Goal: Transaction & Acquisition: Book appointment/travel/reservation

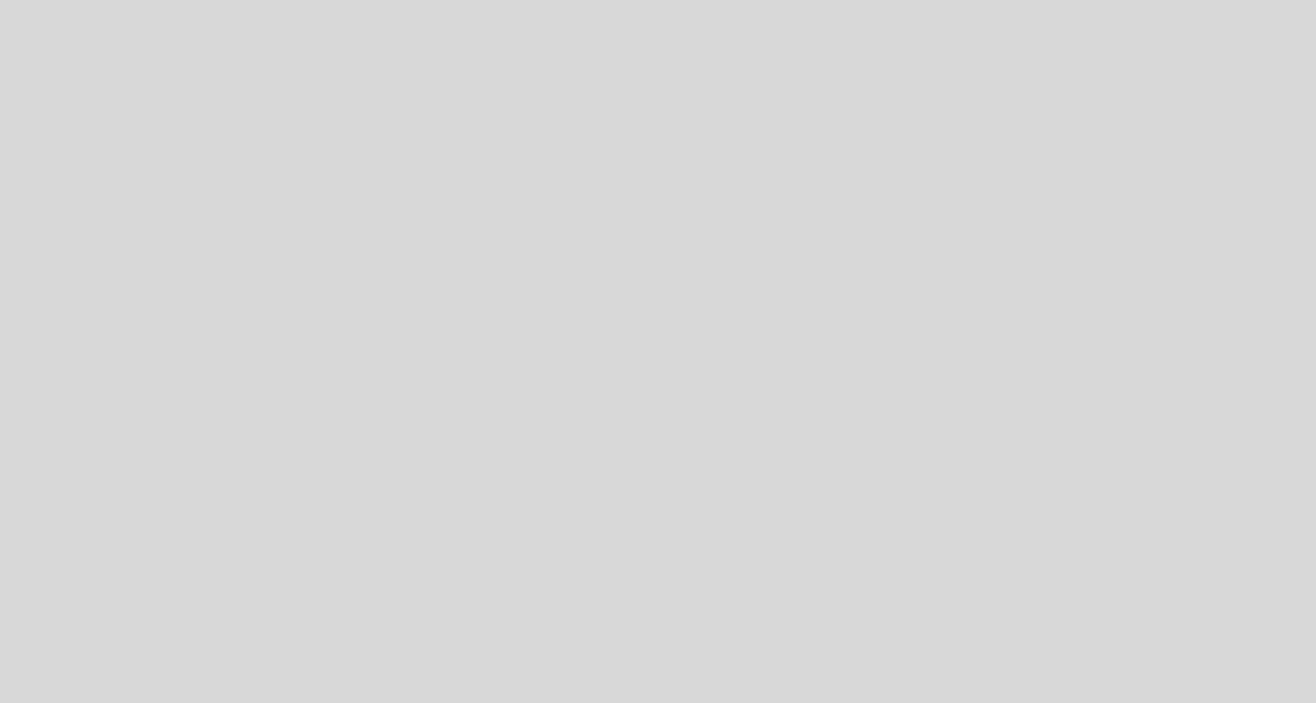
select select "pt"
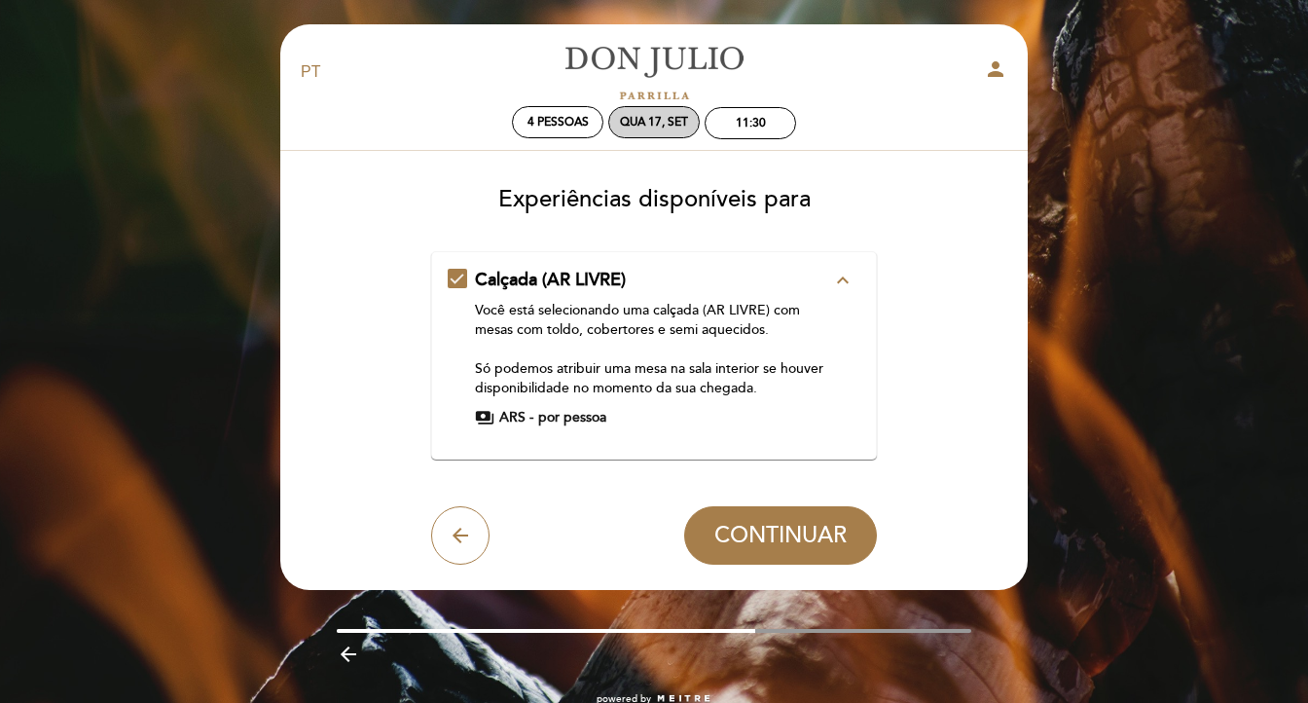
click at [636, 124] on div "Qua 17, set" at bounding box center [654, 122] width 68 height 15
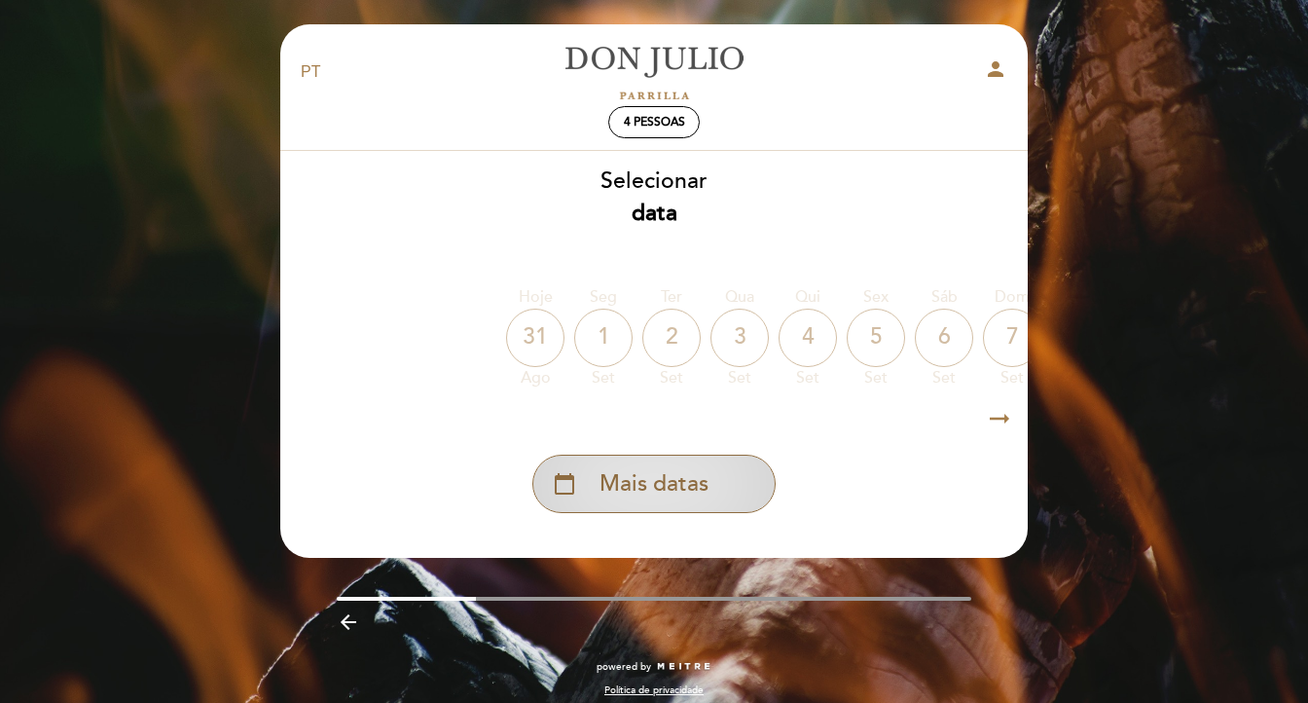
click at [682, 480] on span "Mais datas" at bounding box center [653, 484] width 109 height 32
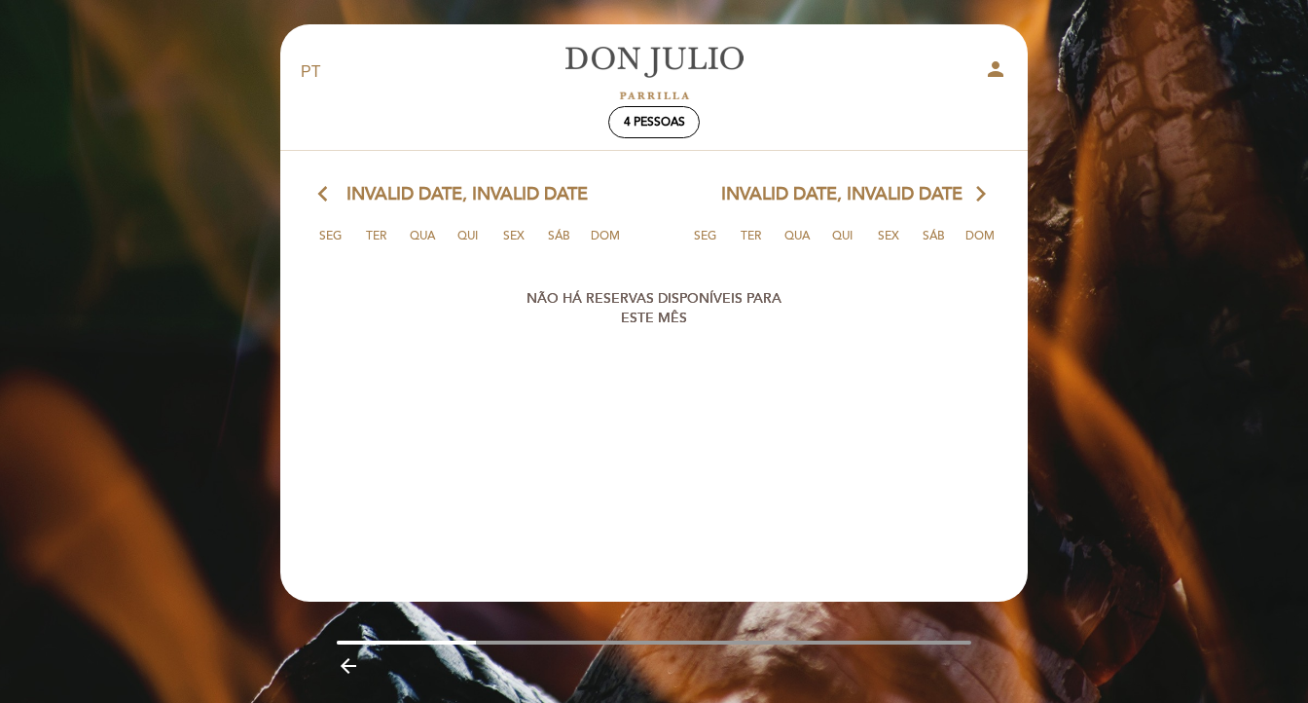
click at [327, 205] on icon "arrow_back_ios" at bounding box center [327, 194] width 18 height 25
click at [633, 128] on span "4 pessoas" at bounding box center [654, 122] width 61 height 15
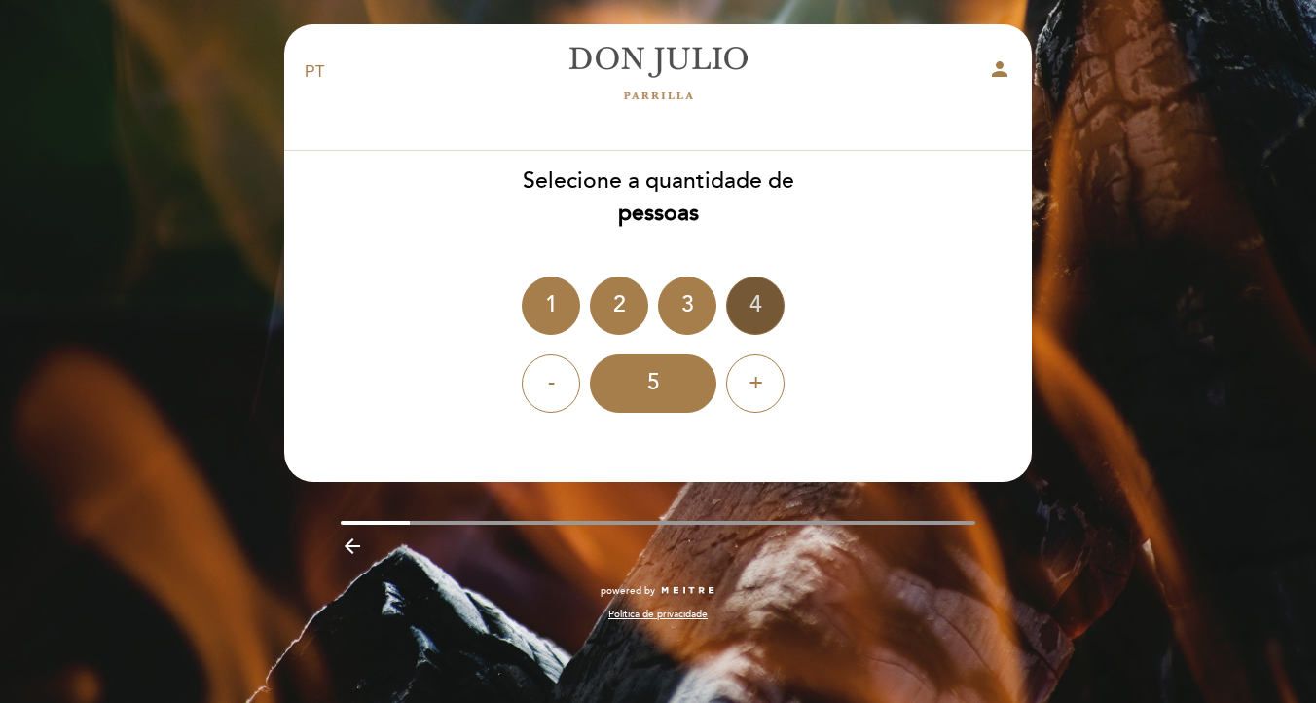
click at [756, 316] on div "4" at bounding box center [755, 305] width 58 height 58
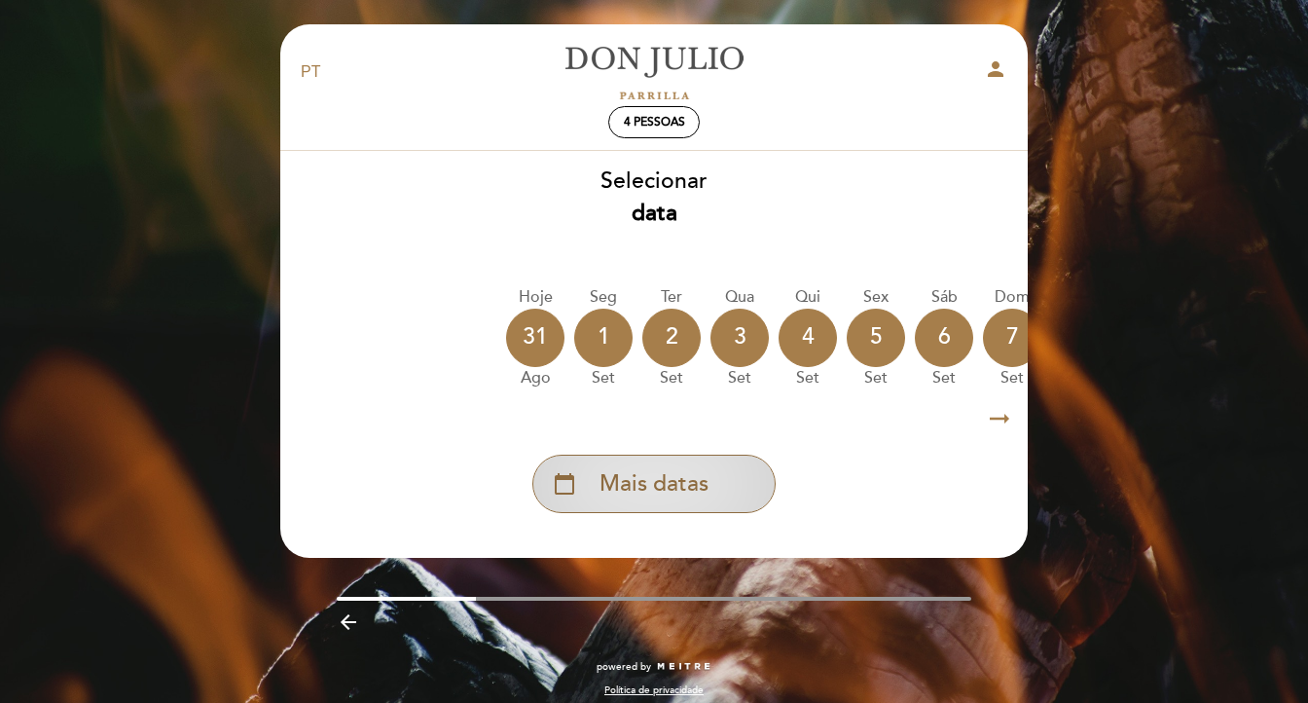
click at [680, 488] on span "Mais datas" at bounding box center [653, 484] width 109 height 32
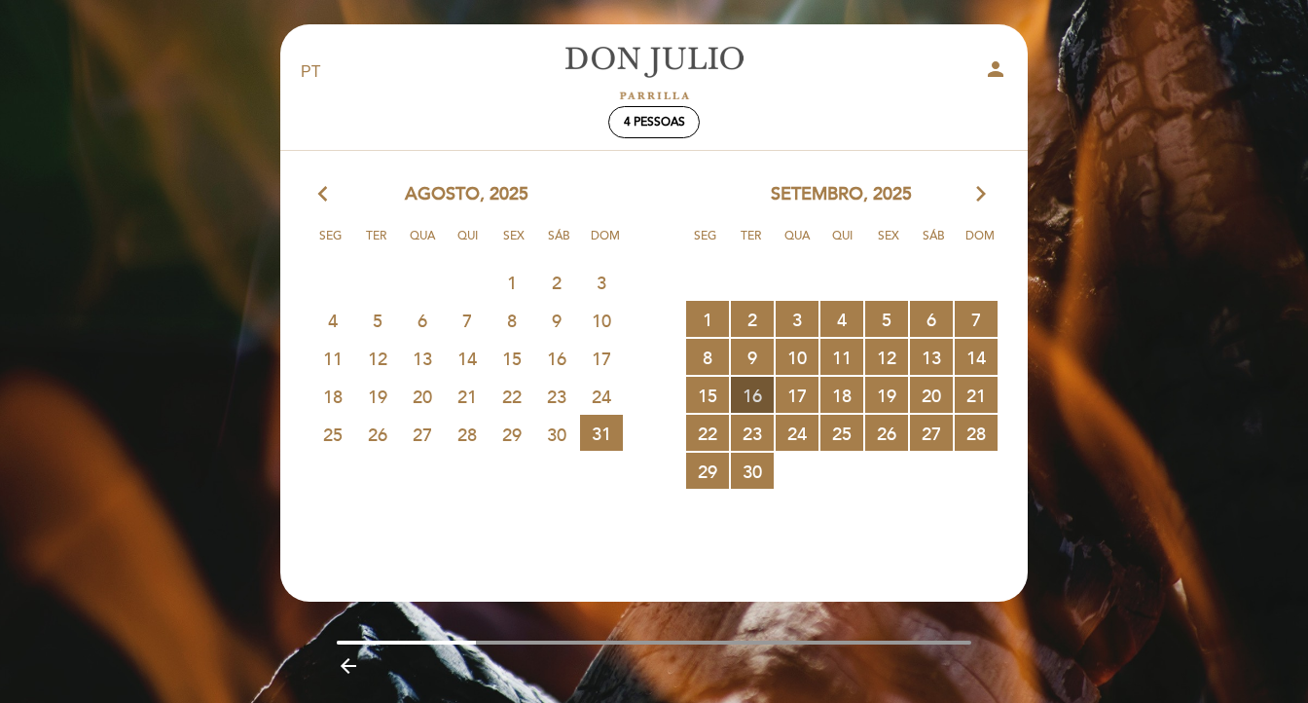
click at [760, 413] on span "16 RESERVAS DISPONÍVEIS" at bounding box center [752, 395] width 43 height 36
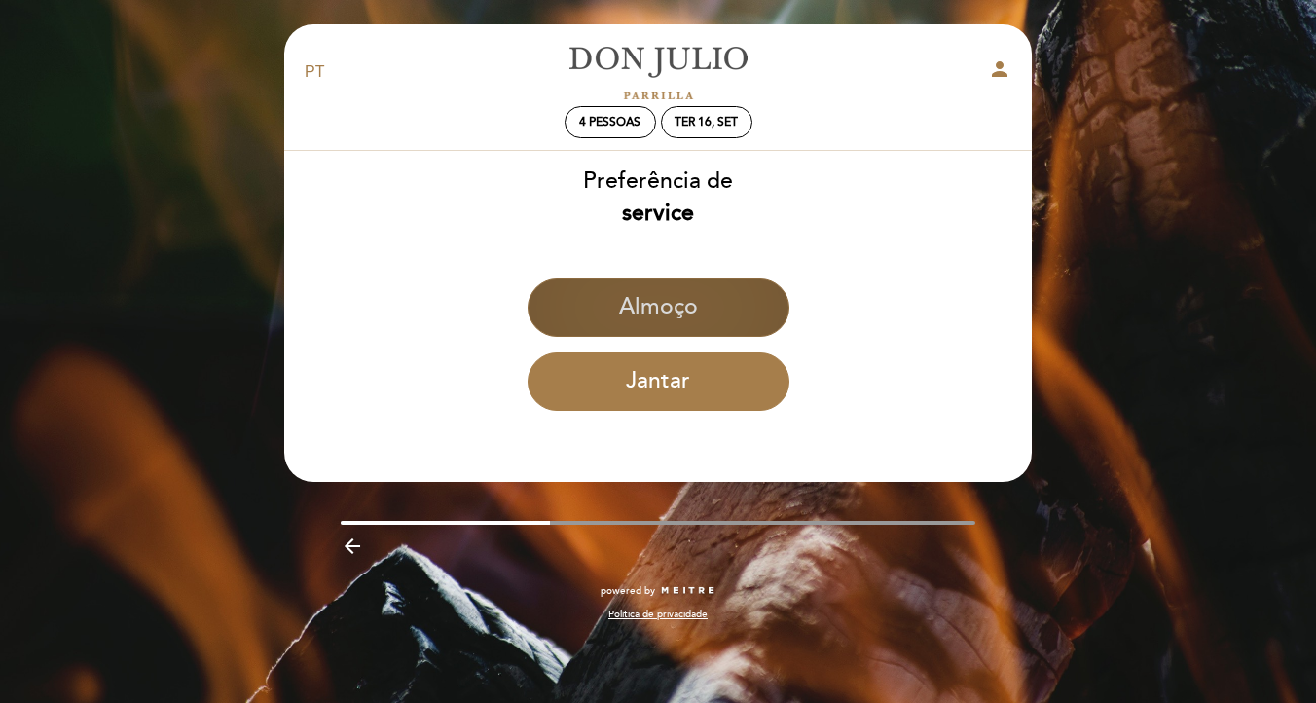
click at [654, 310] on button "Almoço" at bounding box center [658, 307] width 262 height 58
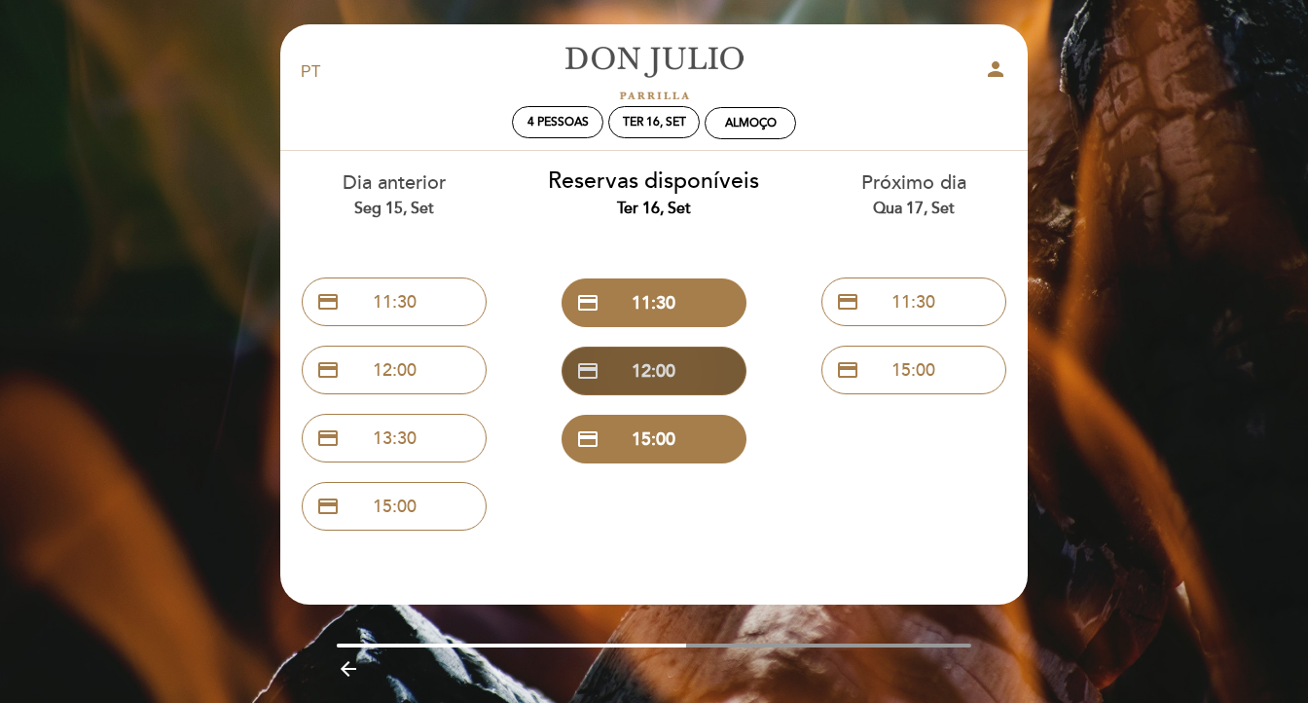
click at [674, 372] on button "credit_card 12:00" at bounding box center [653, 370] width 185 height 49
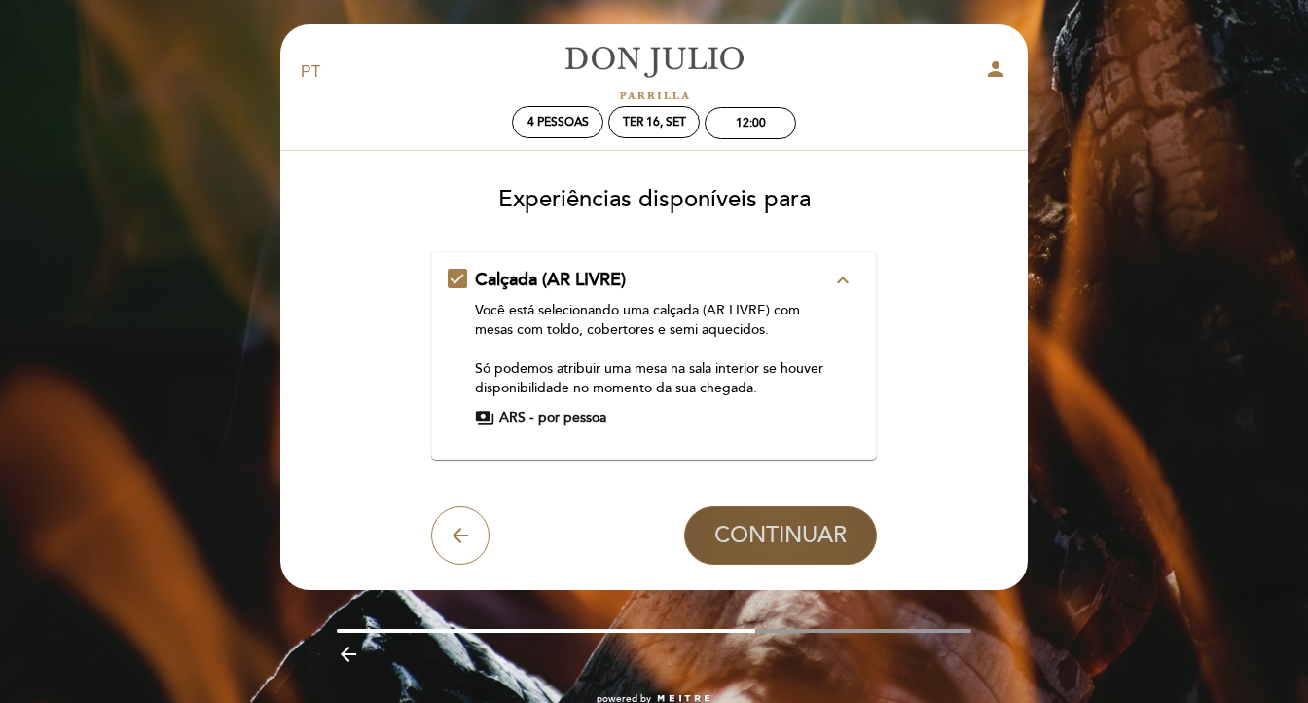
click at [711, 564] on button "CONTINUAR" at bounding box center [780, 535] width 193 height 58
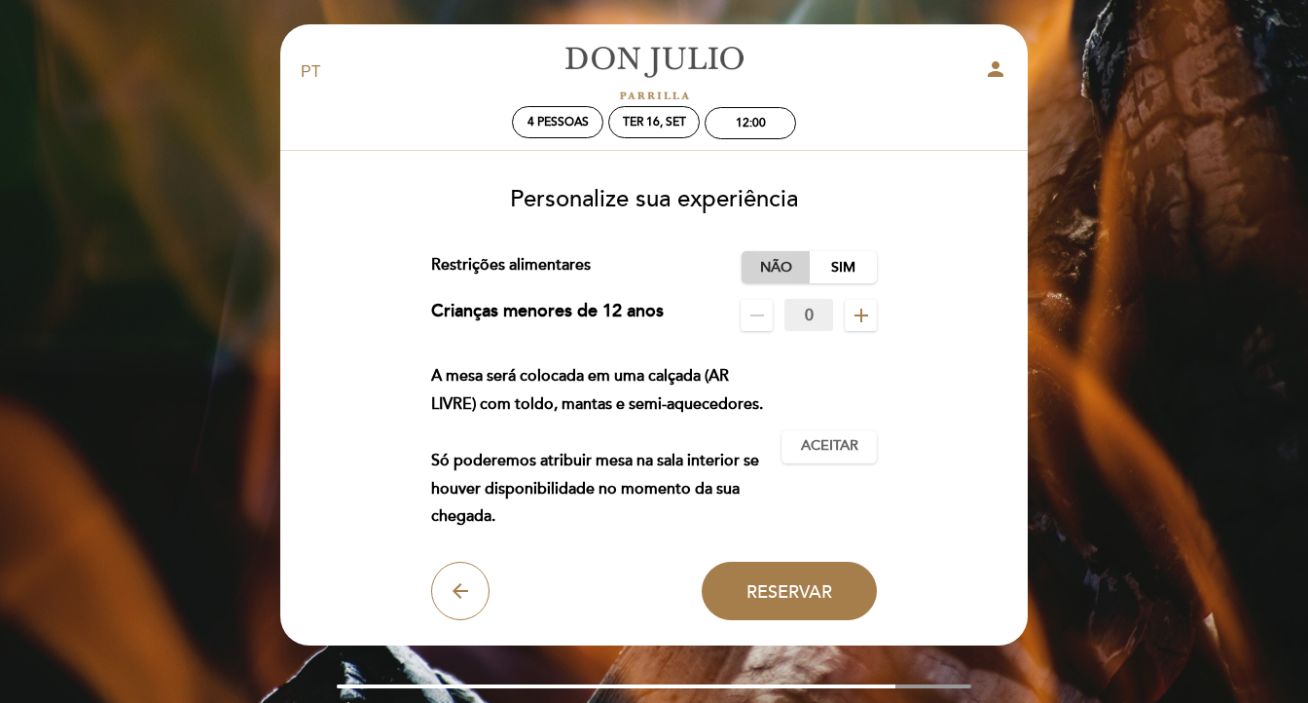
click at [770, 283] on label "Não" at bounding box center [775, 267] width 68 height 32
click at [856, 463] on button "Aceitar Aceito" at bounding box center [828, 446] width 95 height 33
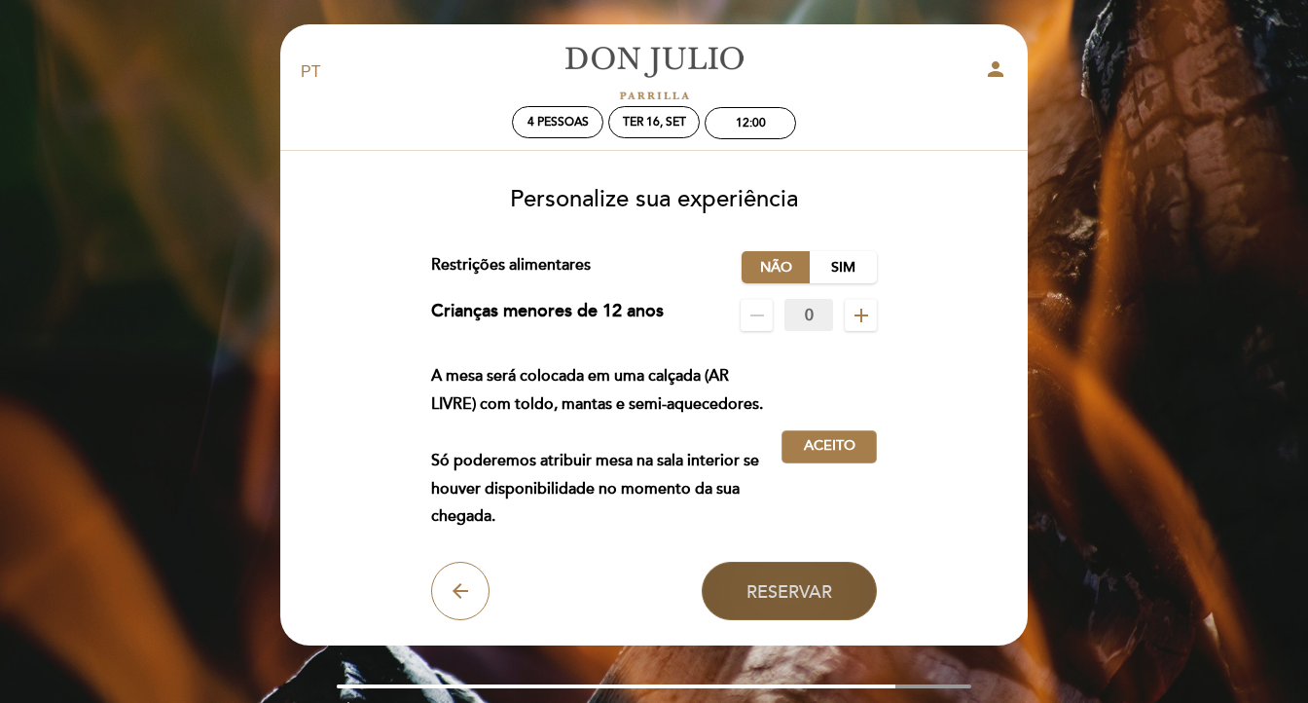
click at [817, 601] on span "Reservar" at bounding box center [789, 590] width 86 height 21
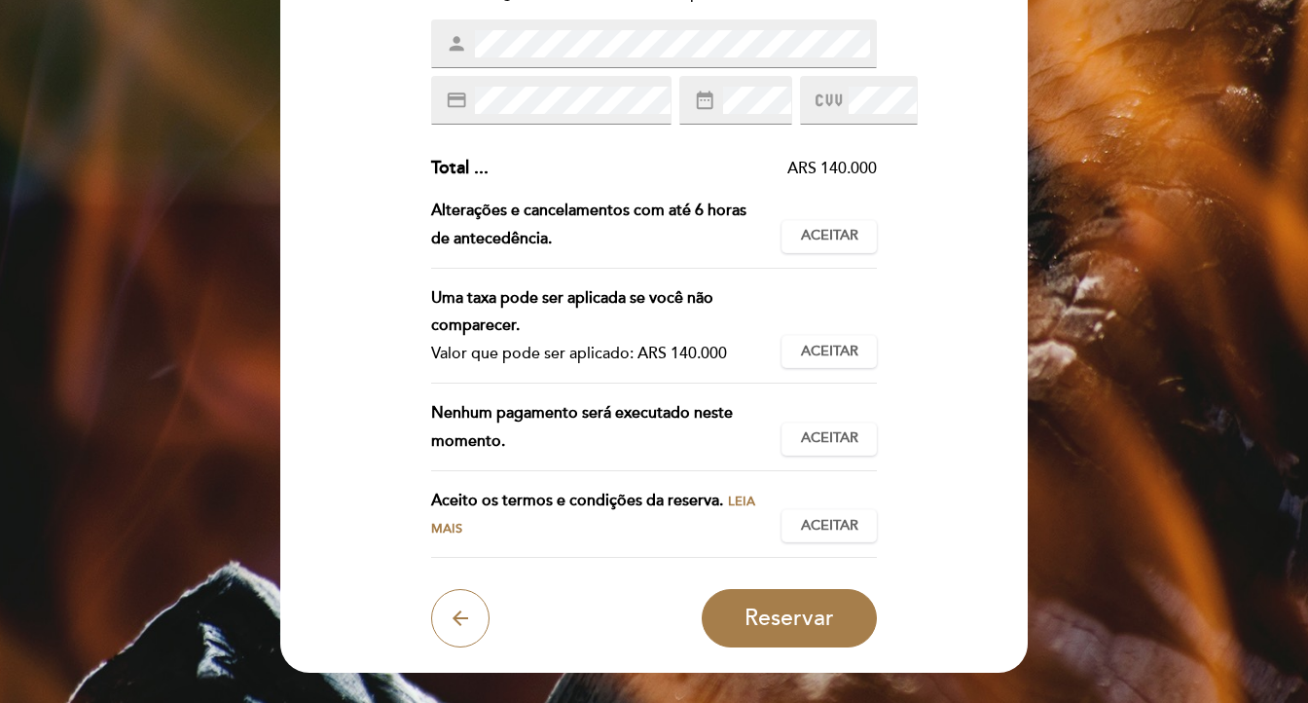
scroll to position [347, 0]
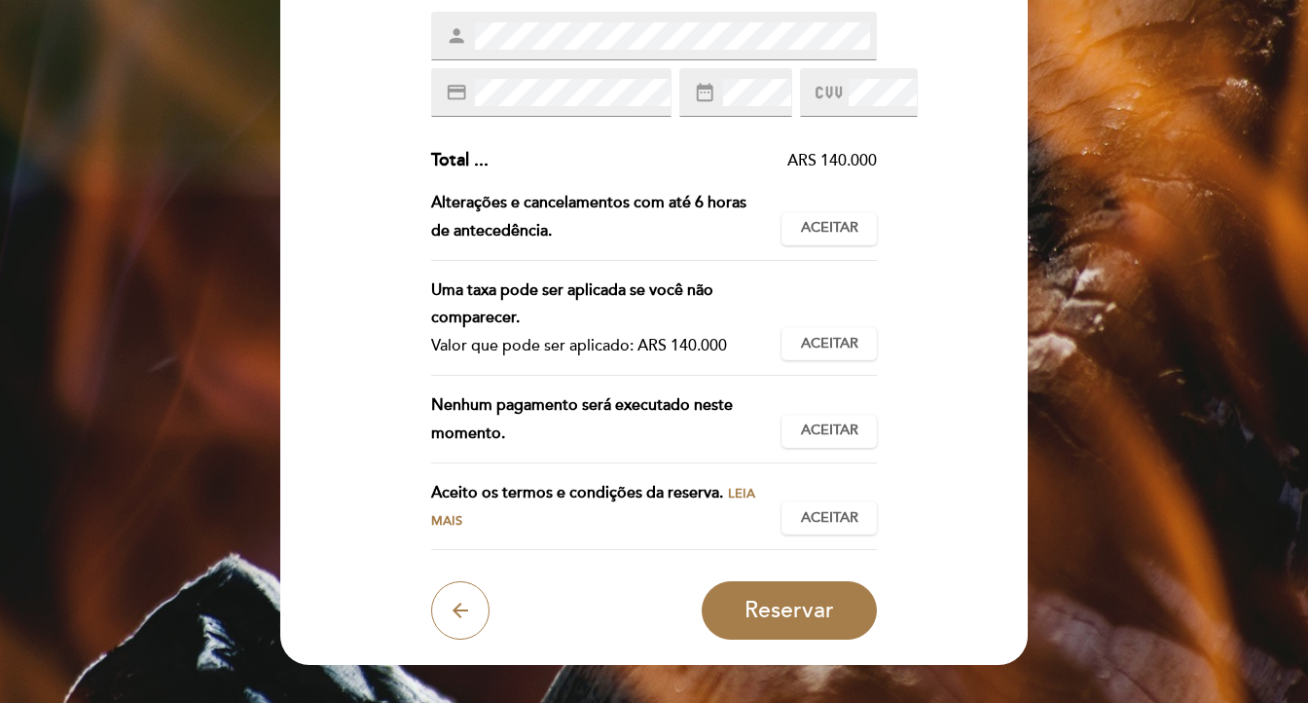
click at [658, 245] on div "Alterações e cancelamentos com até 6 horas de antecedência." at bounding box center [606, 217] width 351 height 56
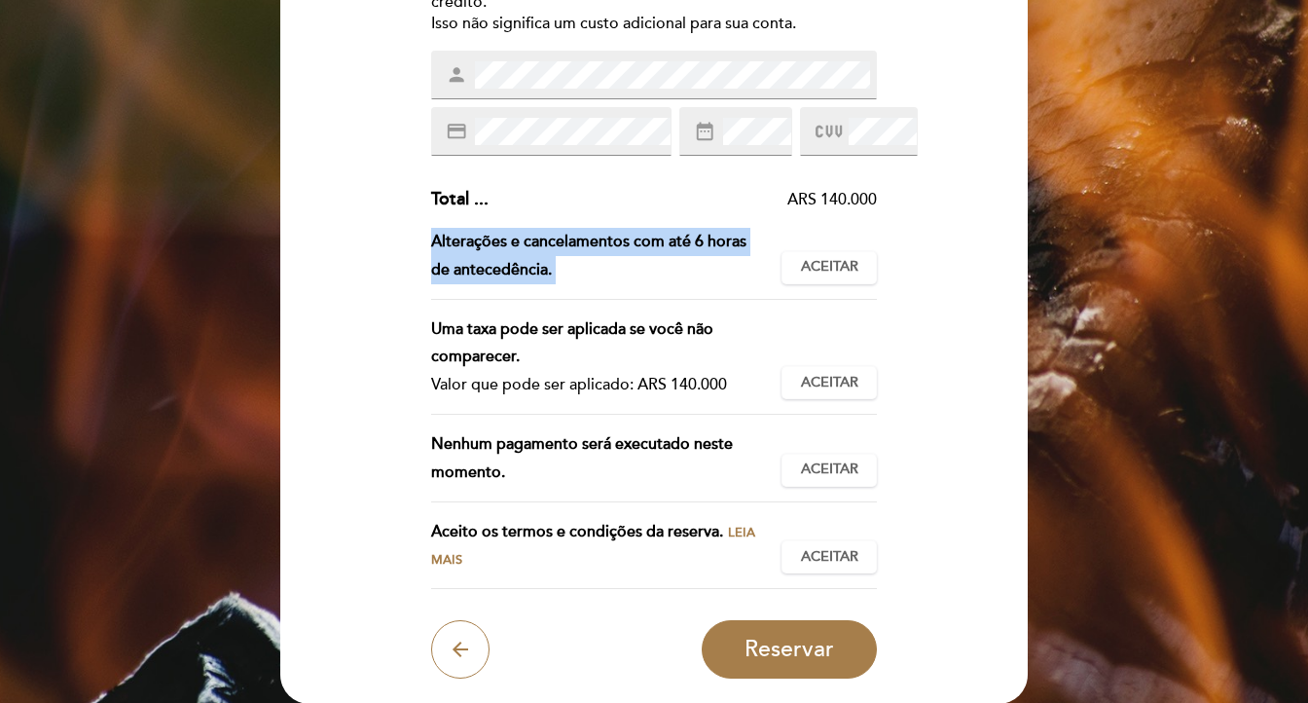
scroll to position [328, 0]
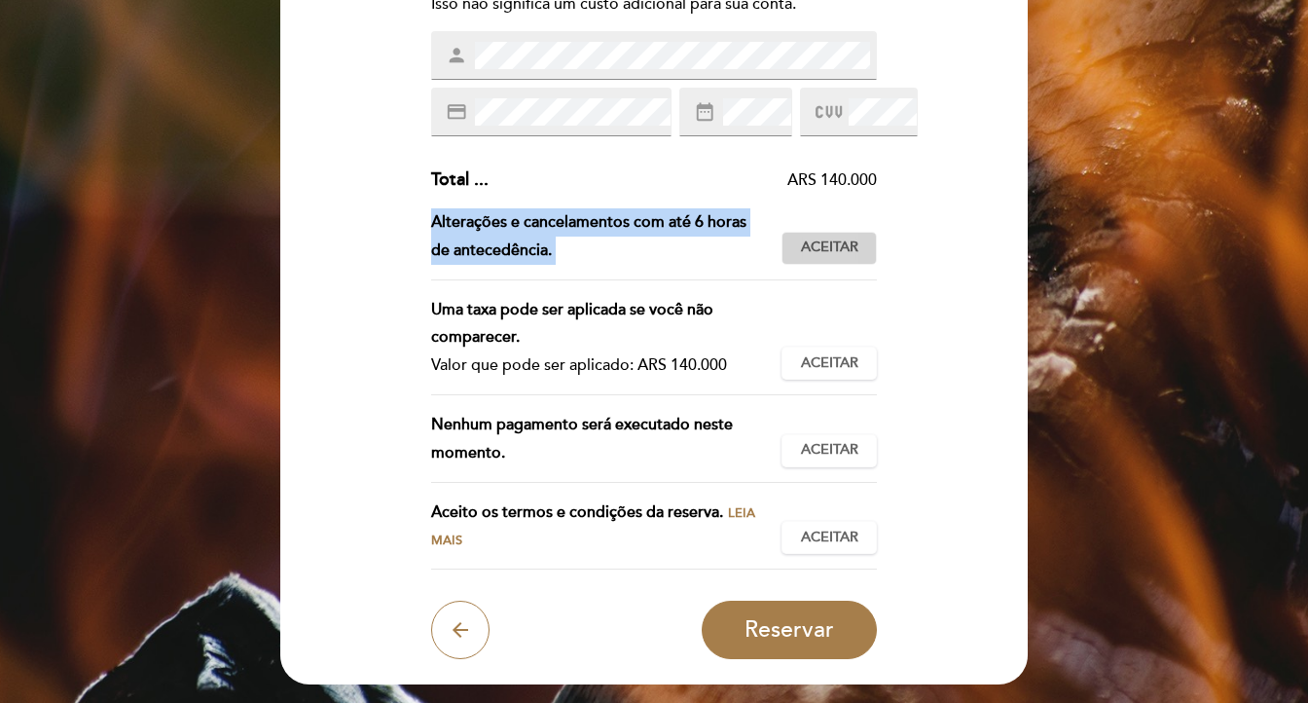
click at [809, 258] on span "Aceitar" at bounding box center [829, 247] width 57 height 20
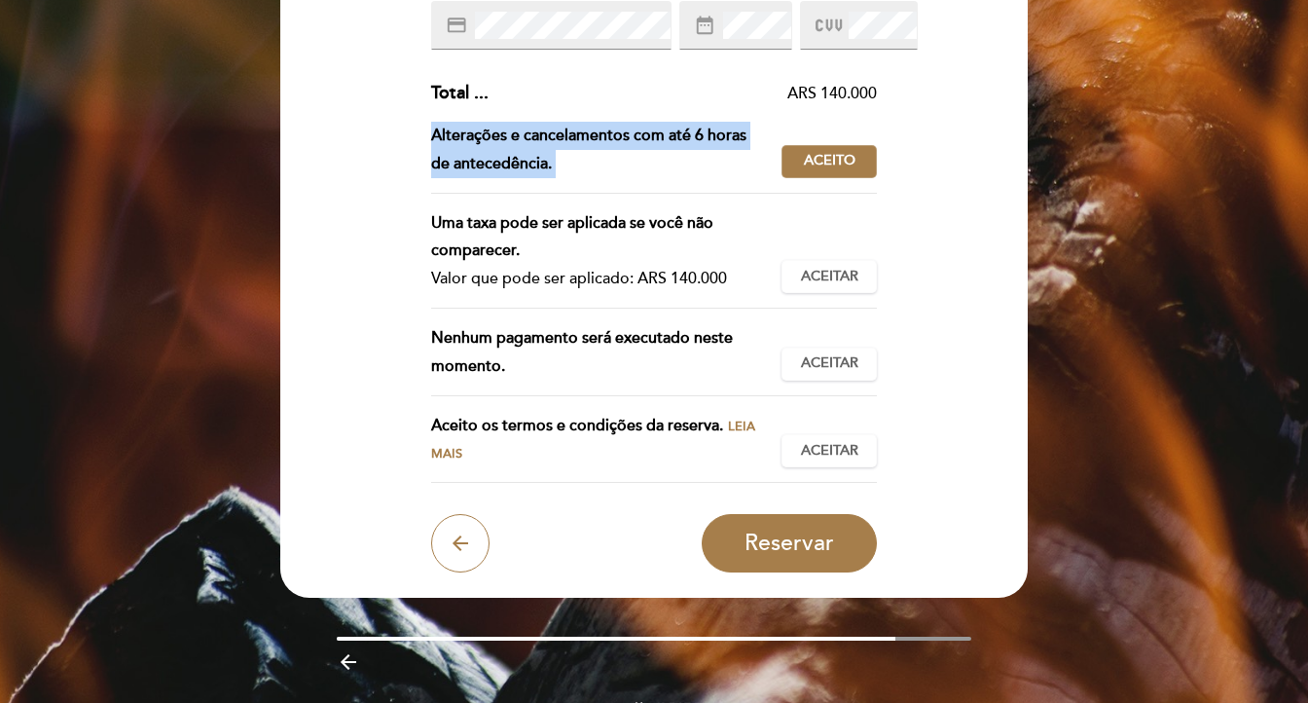
scroll to position [428, 0]
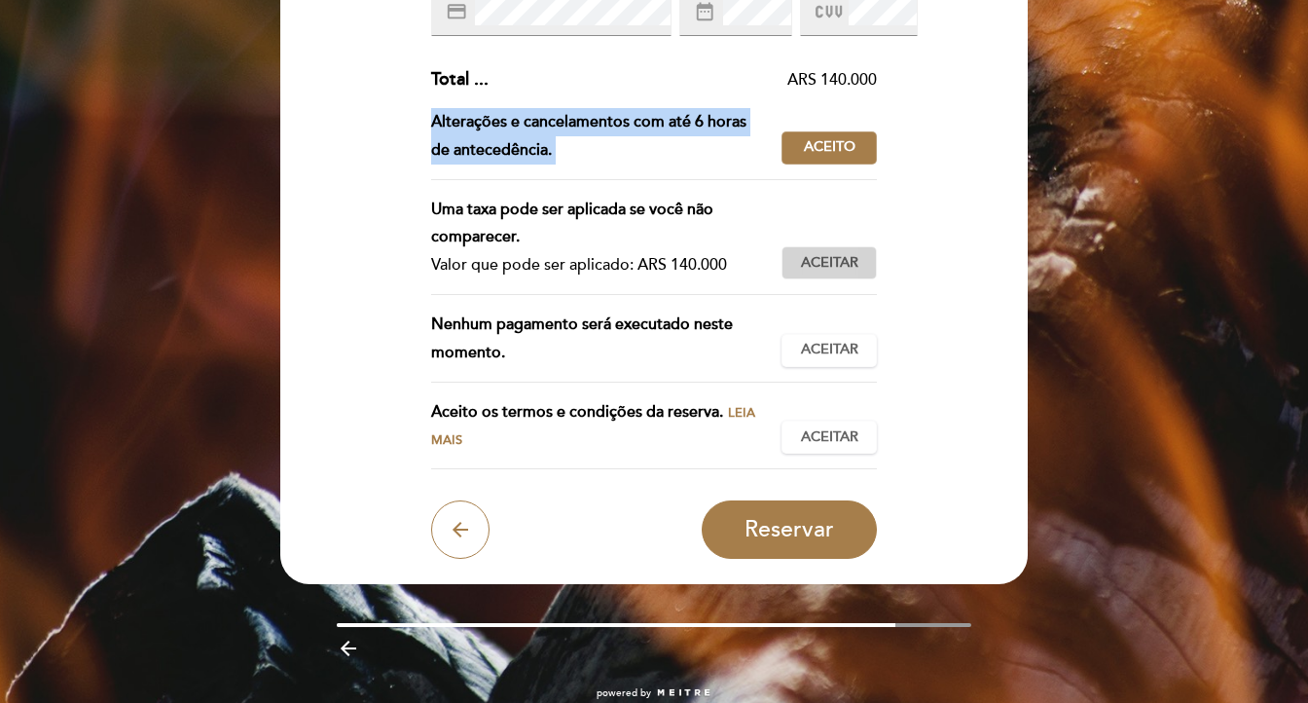
click at [833, 273] on span "Aceitar" at bounding box center [829, 263] width 57 height 20
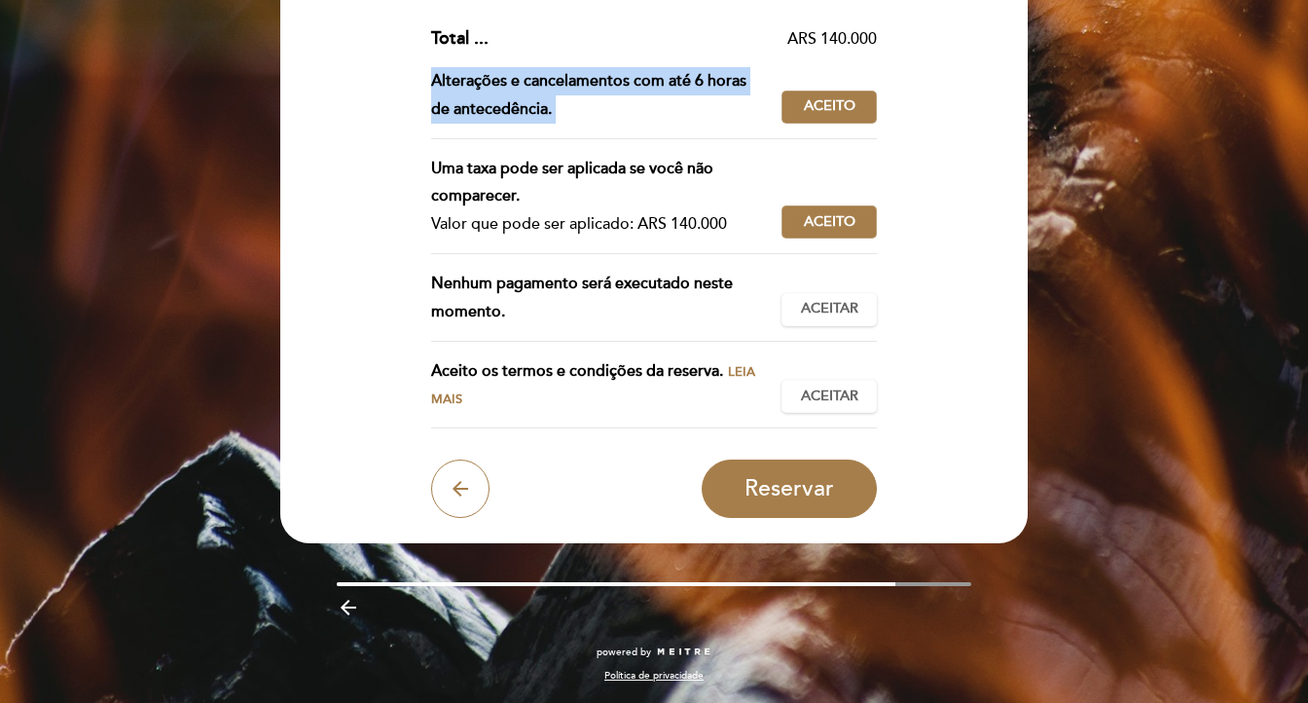
scroll to position [484, 0]
click at [811, 319] on span "Aceitar" at bounding box center [829, 309] width 57 height 20
click at [834, 386] on span "Aceitar" at bounding box center [829, 396] width 57 height 20
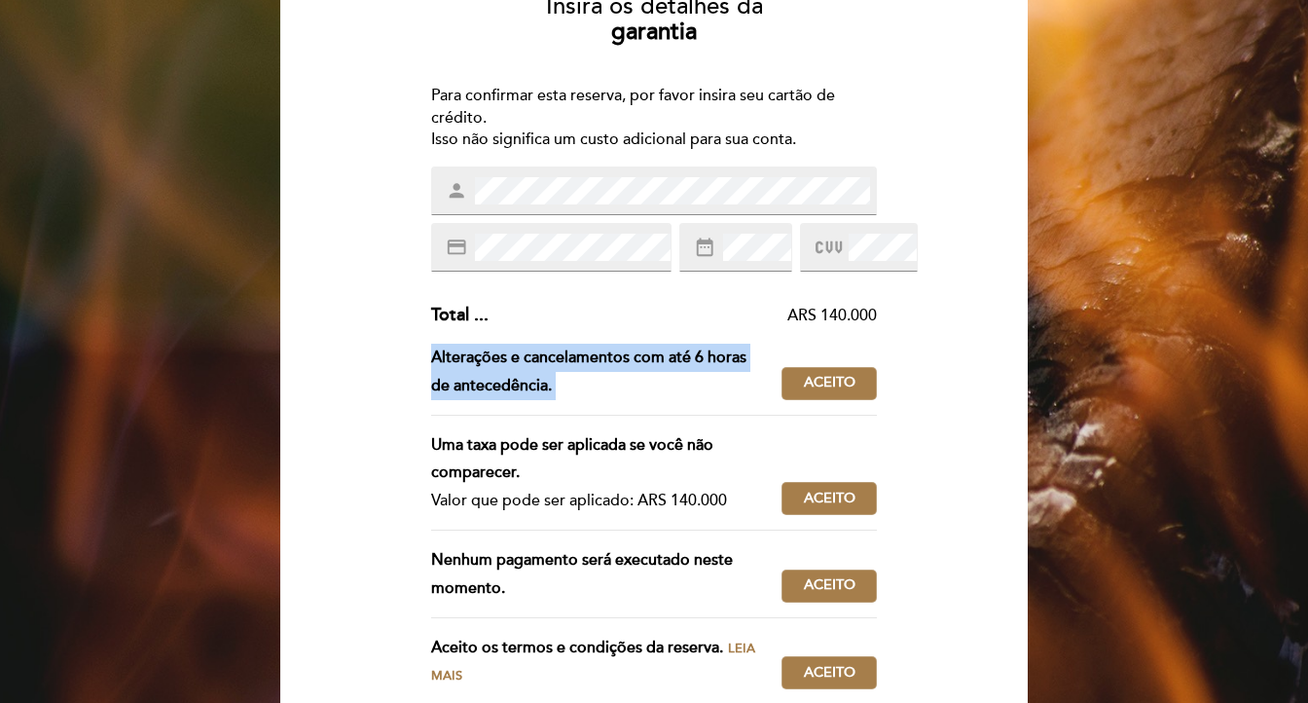
scroll to position [178, 0]
